Goal: Check status: Check status

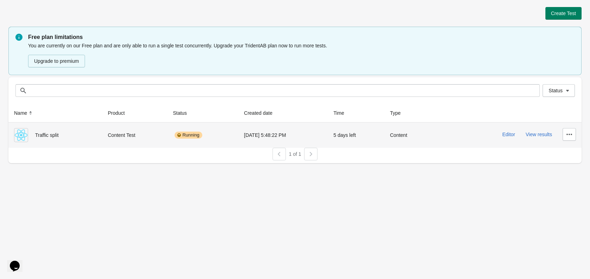
click at [179, 136] on img at bounding box center [179, 135] width 4 height 6
click at [569, 133] on icon "button" at bounding box center [569, 134] width 7 height 7
drag, startPoint x: 46, startPoint y: 137, endPoint x: 25, endPoint y: 135, distance: 21.5
click at [45, 137] on span "Traffic split" at bounding box center [47, 135] width 24 height 6
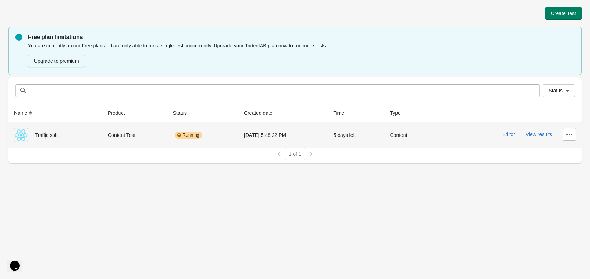
click at [24, 135] on img at bounding box center [21, 135] width 14 height 14
click at [46, 135] on span "Traffic split" at bounding box center [47, 135] width 24 height 6
drag, startPoint x: 89, startPoint y: 139, endPoint x: 96, endPoint y: 139, distance: 6.7
click at [89, 139] on div "Traffic split" at bounding box center [55, 135] width 83 height 14
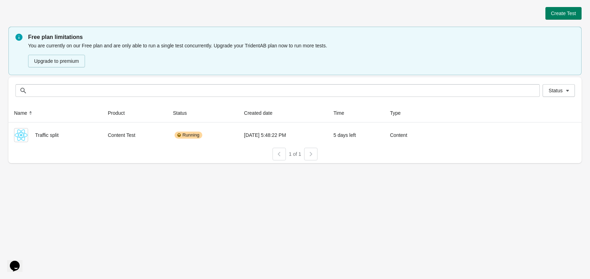
drag, startPoint x: 312, startPoint y: 152, endPoint x: 283, endPoint y: 156, distance: 29.0
click at [311, 152] on div at bounding box center [310, 154] width 13 height 13
click at [283, 156] on div at bounding box center [279, 154] width 13 height 13
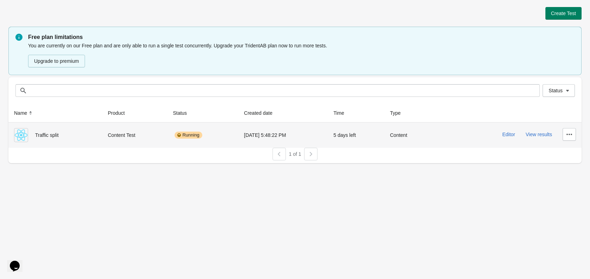
click at [345, 132] on div "5 days left" at bounding box center [355, 135] width 45 height 14
click at [502, 133] on button "Editor" at bounding box center [508, 135] width 13 height 6
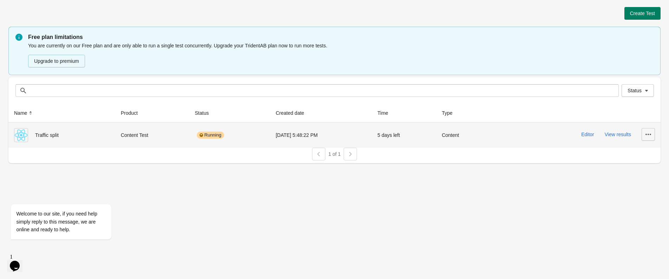
click at [590, 137] on icon "button" at bounding box center [647, 134] width 7 height 7
click at [590, 134] on button "View results" at bounding box center [617, 135] width 26 height 6
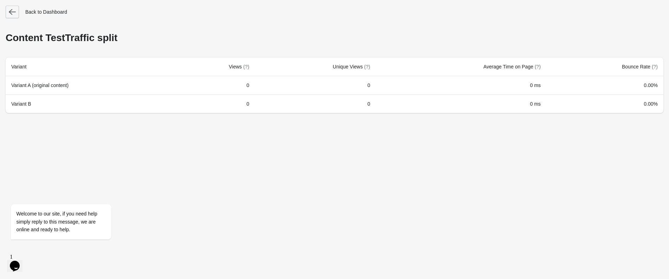
click at [9, 11] on icon "button" at bounding box center [12, 11] width 7 height 7
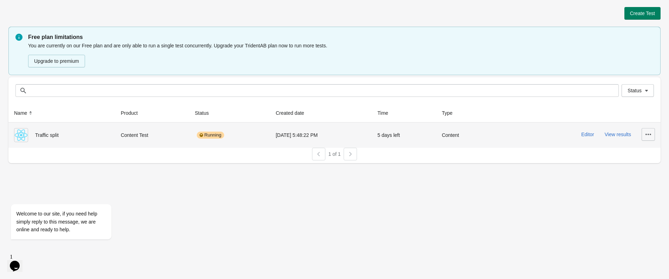
click at [590, 135] on icon "button" at bounding box center [647, 134] width 7 height 7
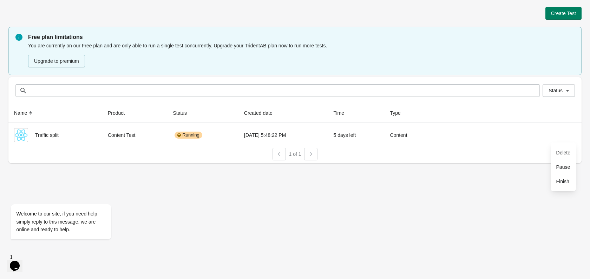
click at [307, 197] on div "Create Test Free plan limitations You are currently on our Free plan and are on…" at bounding box center [295, 139] width 590 height 279
